Goal: Navigation & Orientation: Find specific page/section

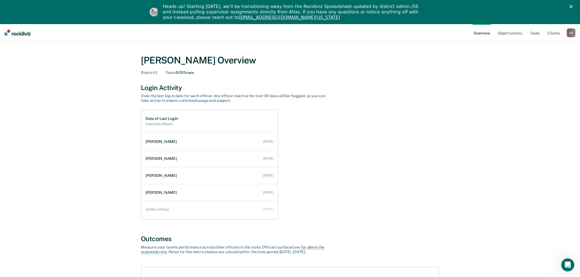
click at [570, 32] on div "F S" at bounding box center [571, 32] width 9 height 9
click at [547, 59] on link "Go to Operations" at bounding box center [549, 59] width 44 height 5
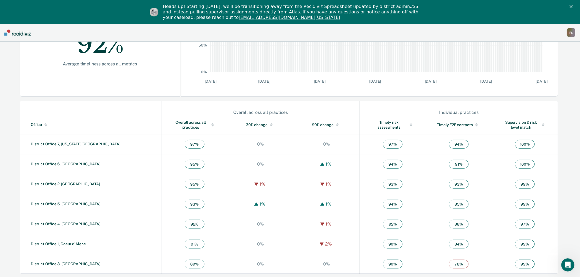
scroll to position [129, 0]
click at [64, 243] on link "District Office 1, Coeur d'Alene" at bounding box center [58, 243] width 55 height 4
